Goal: Transaction & Acquisition: Download file/media

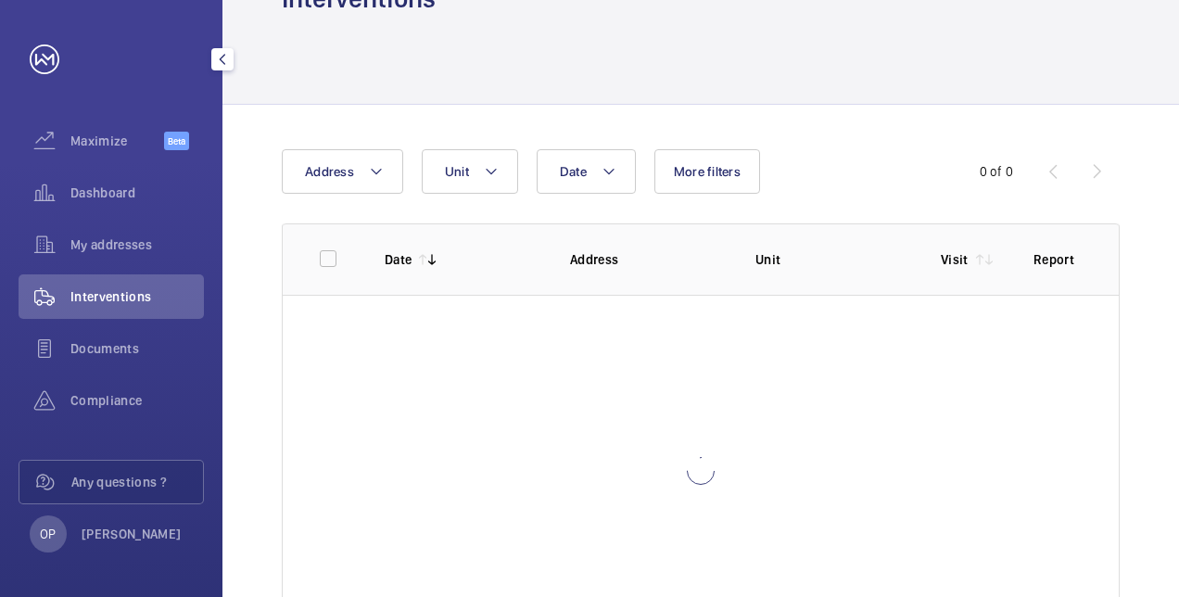
scroll to position [62, 0]
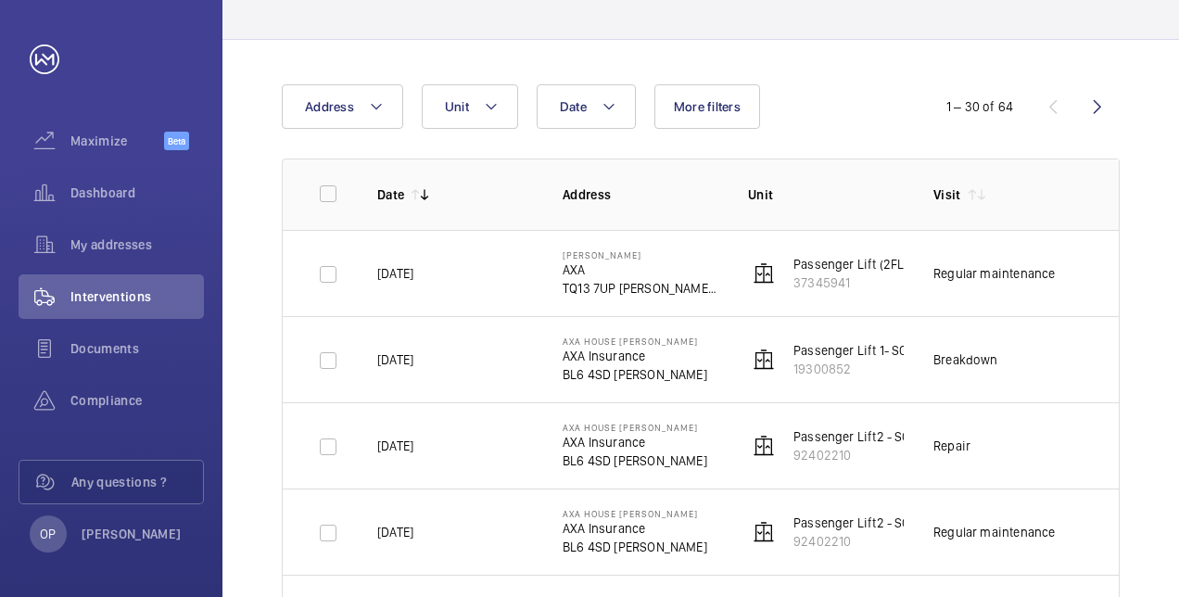
scroll to position [156, 0]
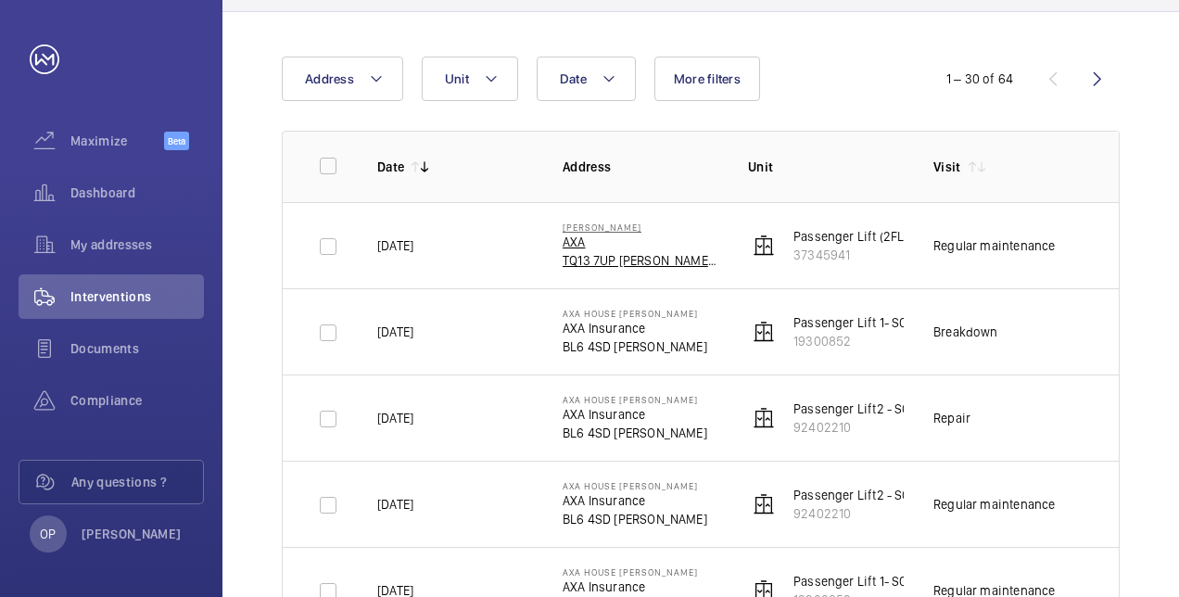
click at [589, 253] on p "TQ13 7UP [PERSON_NAME] ABBOT" at bounding box center [641, 260] width 156 height 19
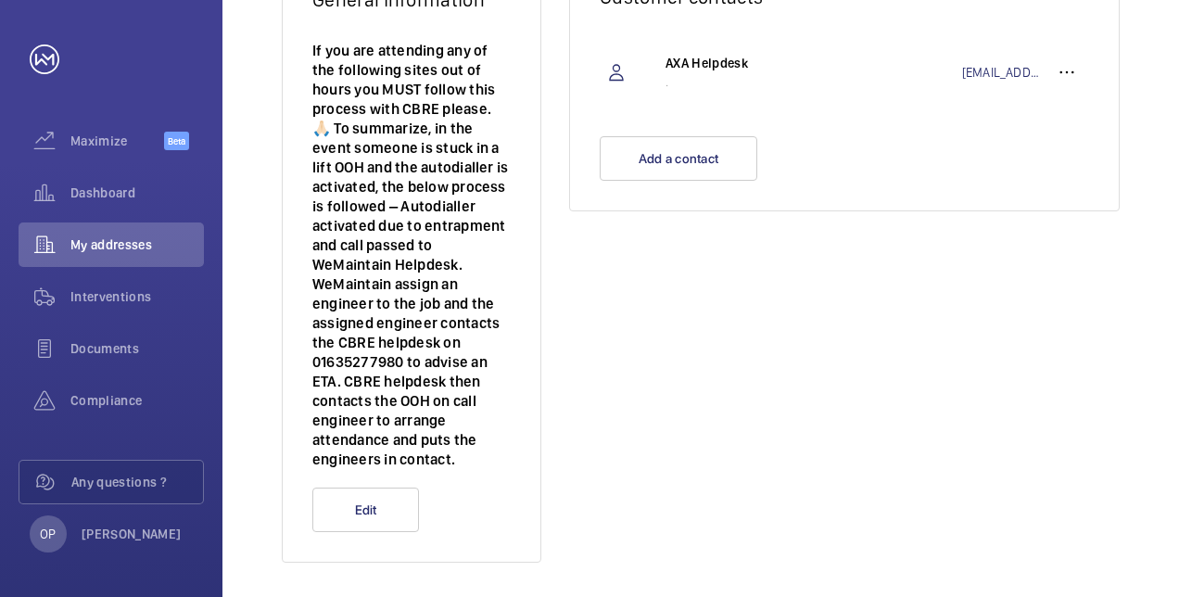
scroll to position [512, 0]
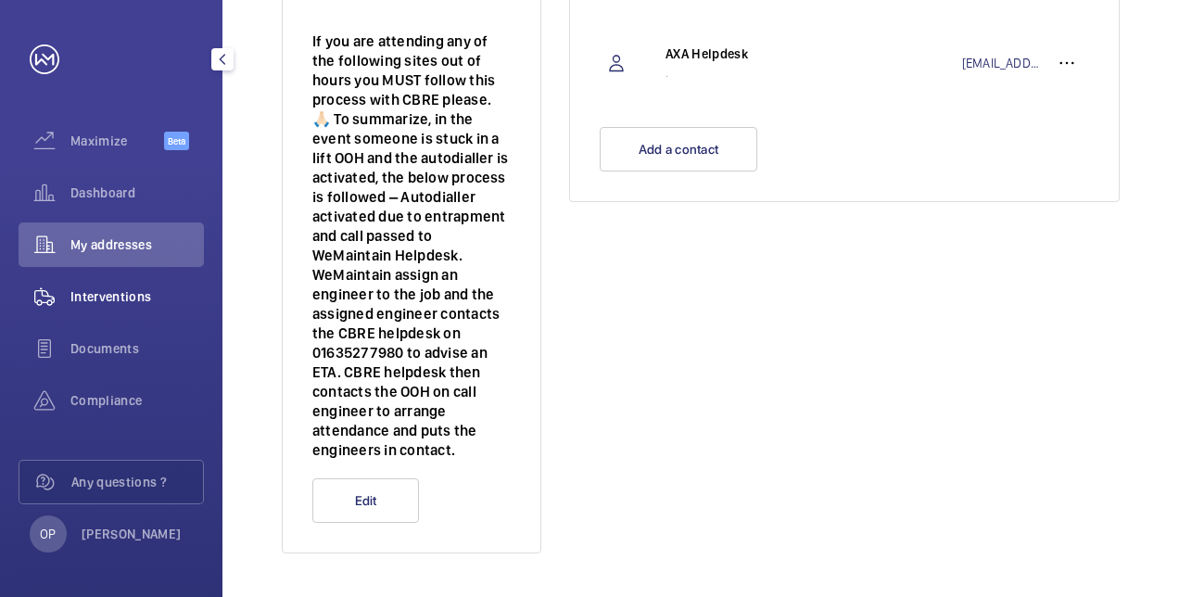
click at [91, 297] on span "Interventions" at bounding box center [136, 296] width 133 height 19
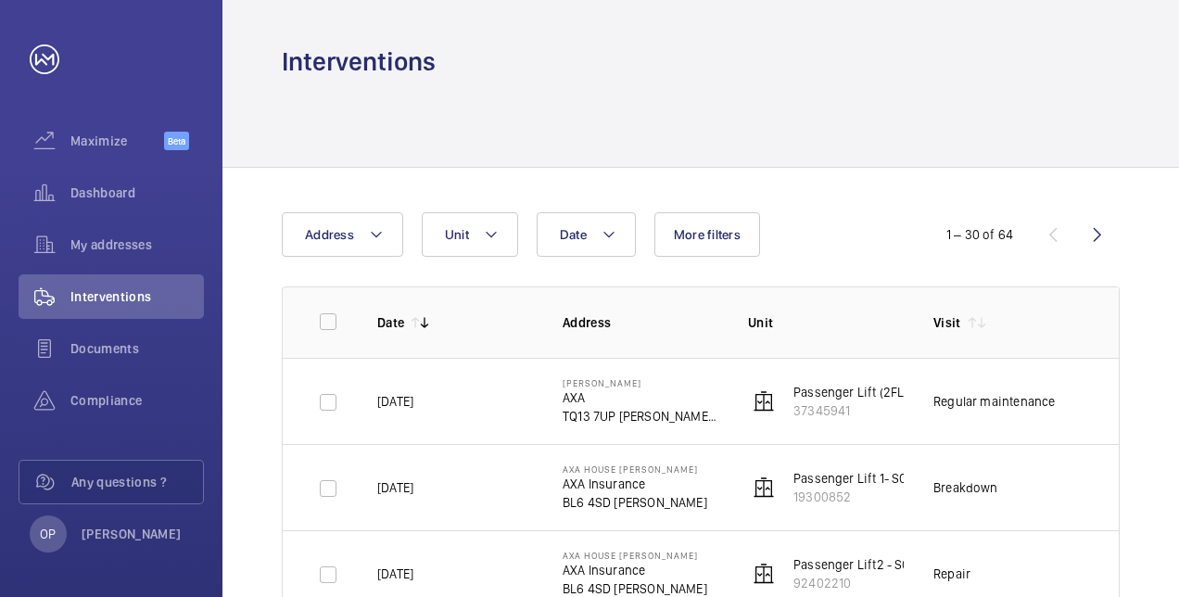
scroll to position [93, 0]
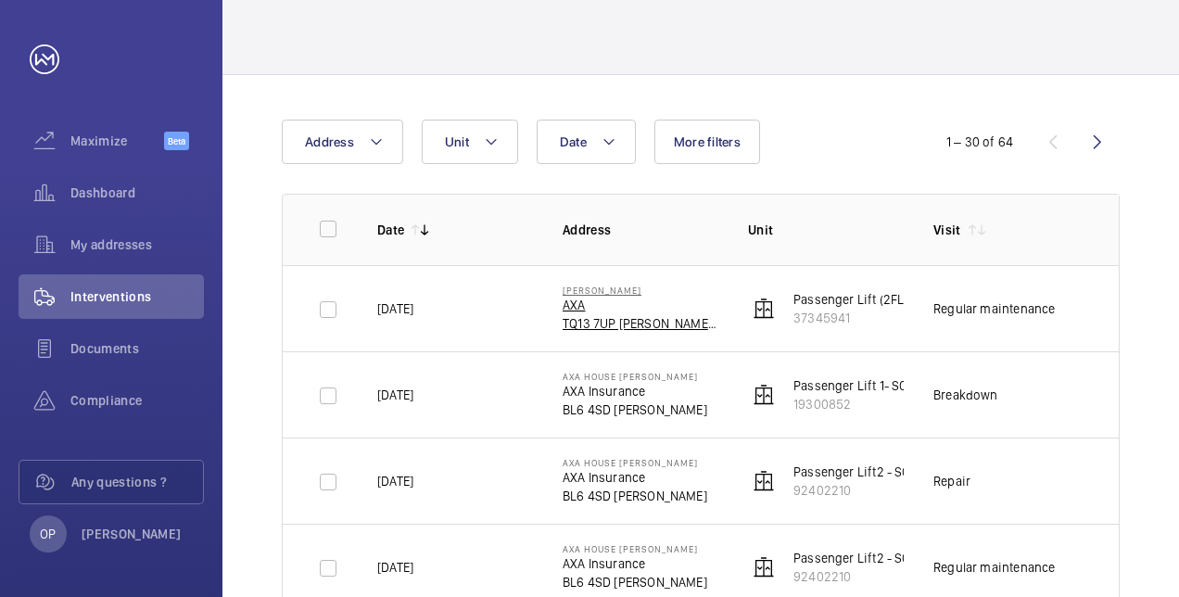
click at [605, 323] on p "TQ13 7UP [PERSON_NAME] ABBOT" at bounding box center [641, 323] width 156 height 19
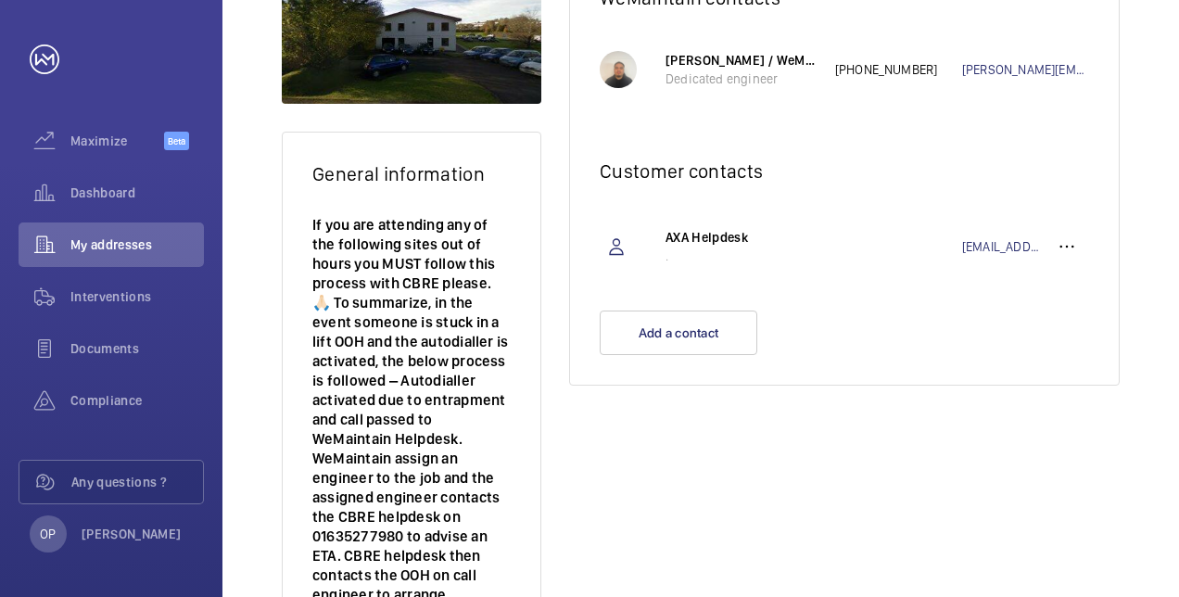
scroll to position [326, 0]
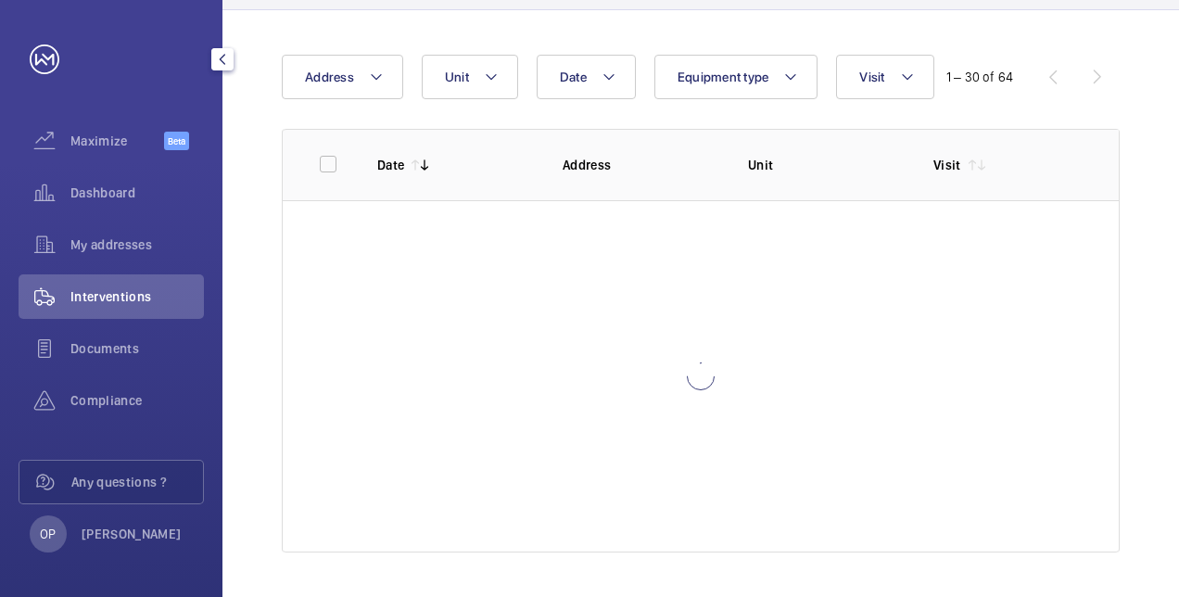
scroll to position [158, 0]
click at [102, 289] on span "Interventions" at bounding box center [136, 296] width 133 height 19
click at [137, 298] on span "Interventions" at bounding box center [136, 296] width 133 height 19
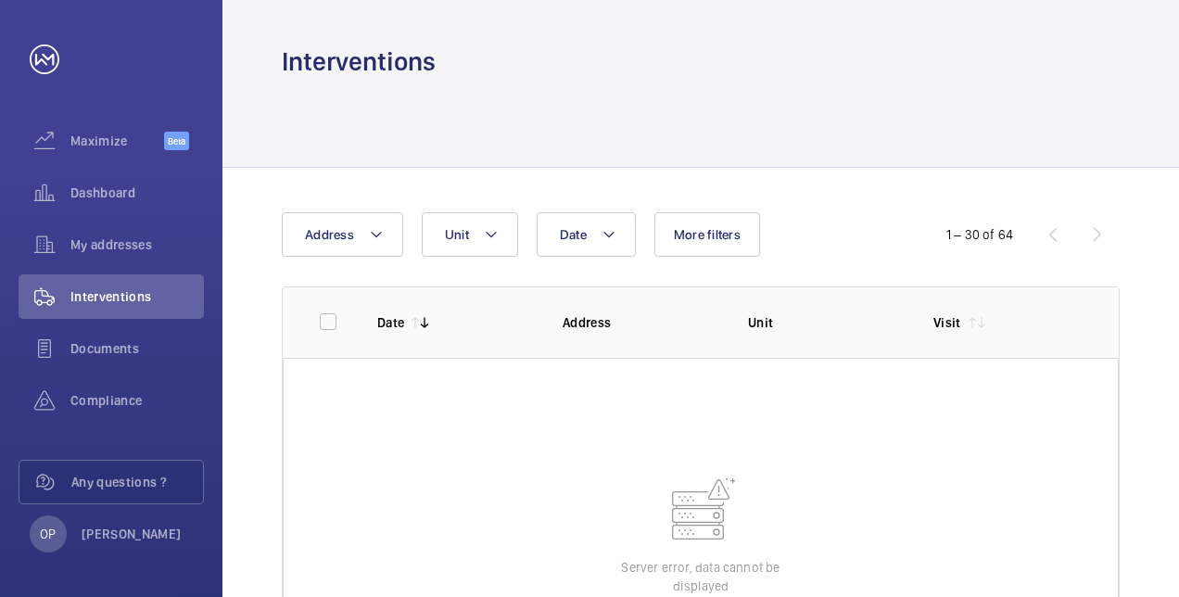
scroll to position [93, 0]
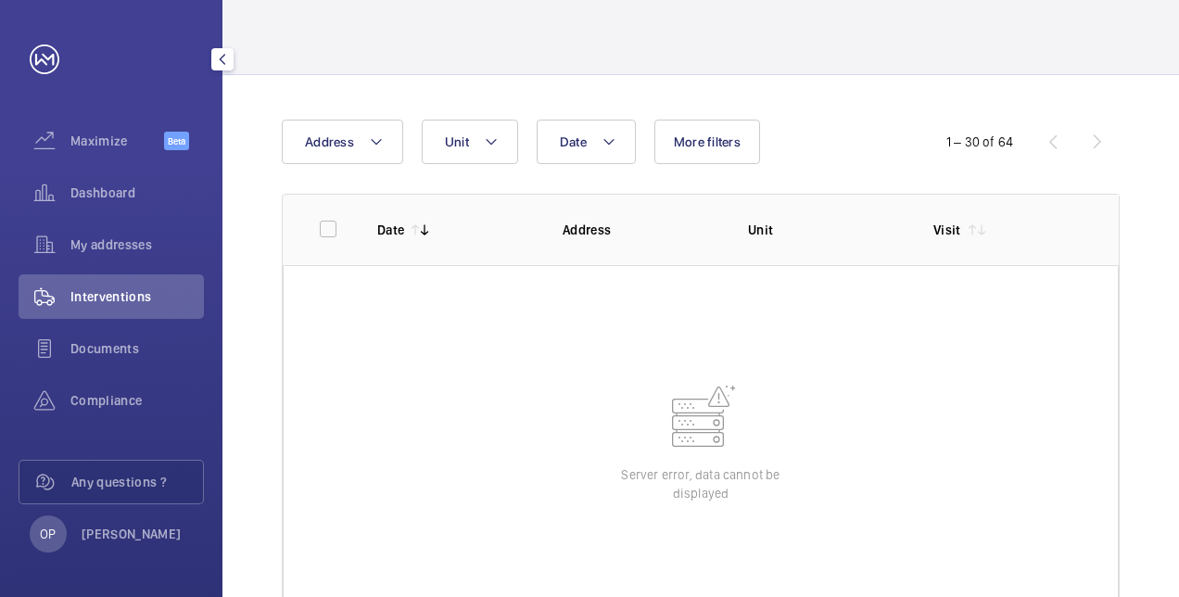
click at [117, 295] on span "Interventions" at bounding box center [136, 296] width 133 height 19
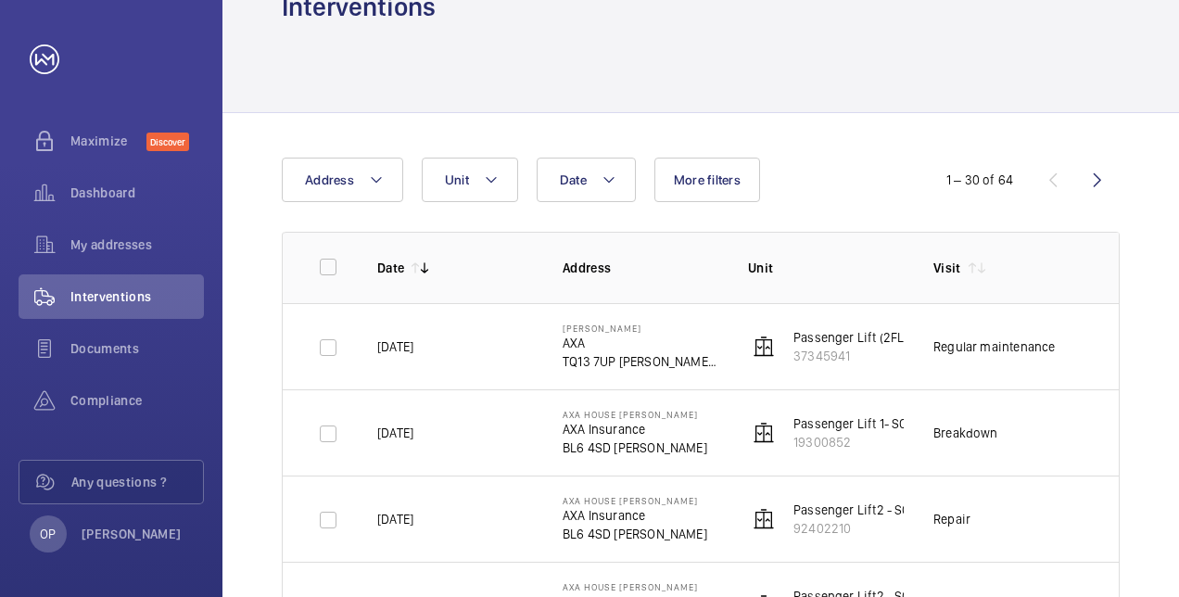
scroll to position [93, 0]
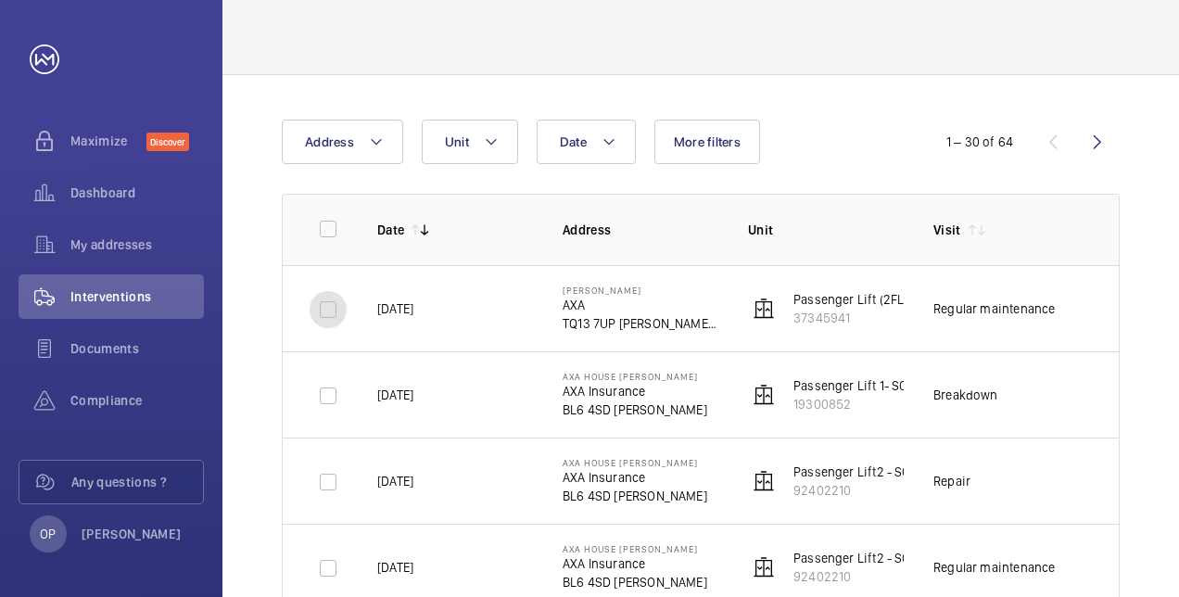
click at [323, 315] on input "checkbox" at bounding box center [328, 309] width 37 height 37
checkbox input "true"
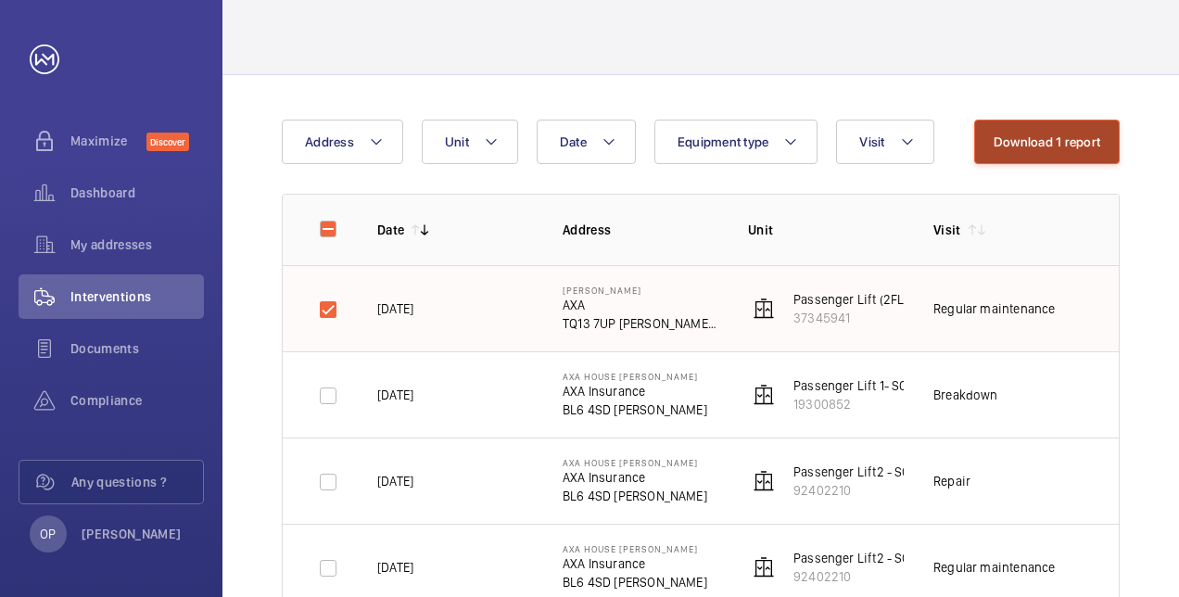
click at [1063, 146] on button "Download 1 report" at bounding box center [1047, 142] width 146 height 44
